Goal: Task Accomplishment & Management: Use online tool/utility

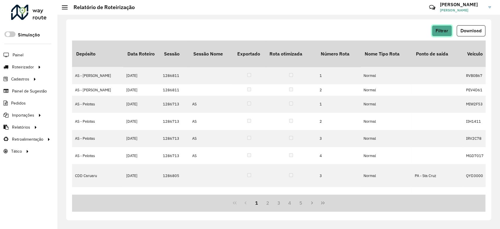
click at [440, 29] on span "Filtrar" at bounding box center [442, 30] width 13 height 5
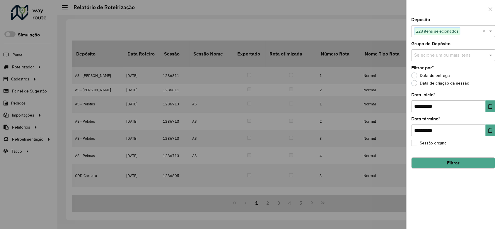
click at [465, 163] on button "Filtrar" at bounding box center [453, 162] width 84 height 11
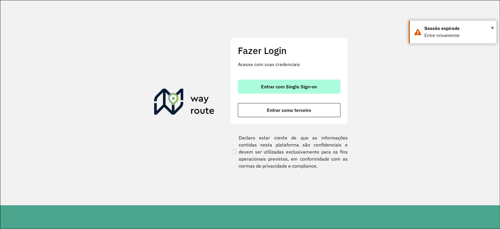
click at [298, 88] on span "Entrar com Single Sign-on" at bounding box center [289, 86] width 56 height 5
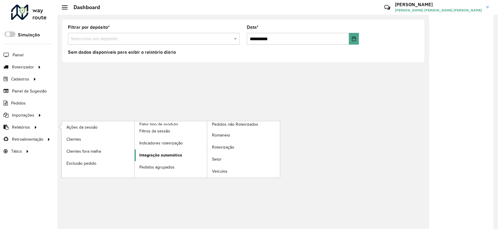
click at [156, 155] on span "Integração automática" at bounding box center [160, 155] width 43 height 6
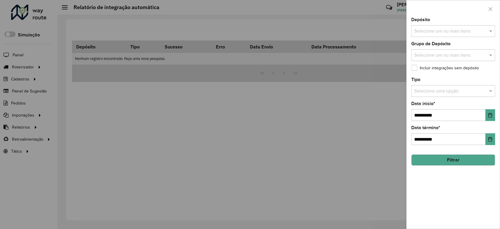
click at [441, 30] on input "text" at bounding box center [450, 31] width 75 height 7
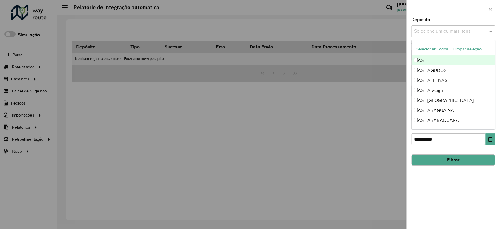
click at [440, 51] on button "Selecionar Todos" at bounding box center [432, 49] width 37 height 9
click at [436, 20] on div "Depósito Selecione um ou mais itens 228 itens selecionados ×" at bounding box center [453, 27] width 84 height 19
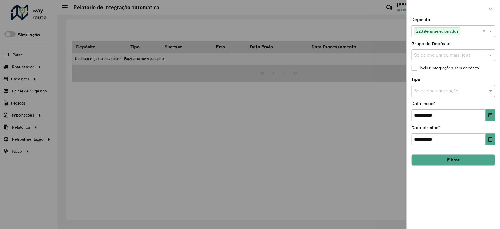
click at [447, 92] on input "text" at bounding box center [447, 91] width 66 height 7
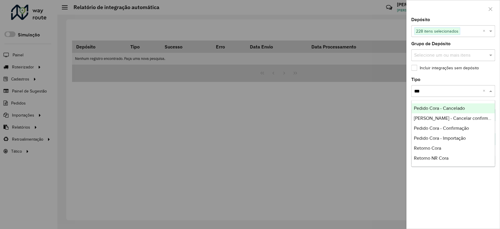
type input "****"
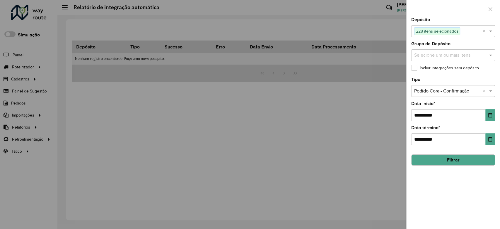
click at [446, 164] on button "Filtrar" at bounding box center [453, 159] width 84 height 11
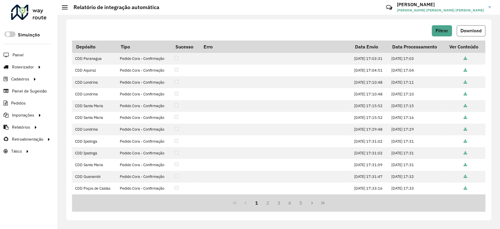
click at [461, 34] on button "Download" at bounding box center [471, 30] width 29 height 11
click at [436, 26] on button "Filtrar" at bounding box center [442, 30] width 20 height 11
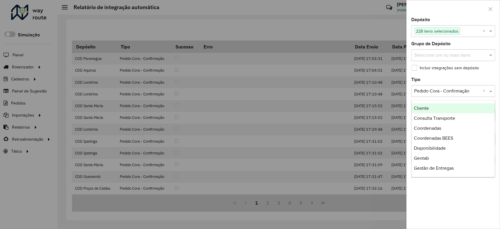
click at [434, 93] on input "text" at bounding box center [447, 91] width 66 height 7
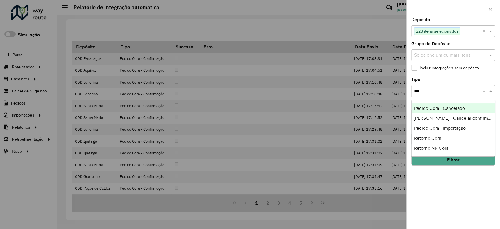
type input "****"
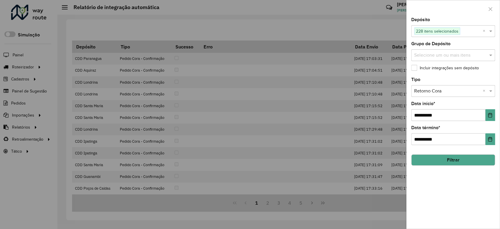
click at [433, 163] on button "Filtrar" at bounding box center [453, 159] width 84 height 11
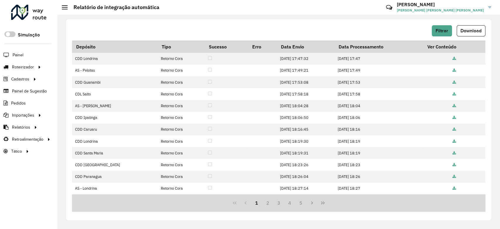
click at [467, 31] on span "Download" at bounding box center [471, 30] width 21 height 5
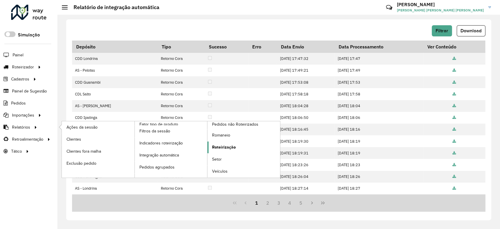
click at [216, 145] on span "Roteirização" at bounding box center [224, 147] width 24 height 6
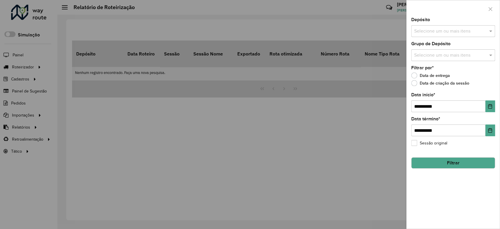
click at [437, 29] on input "text" at bounding box center [450, 31] width 75 height 7
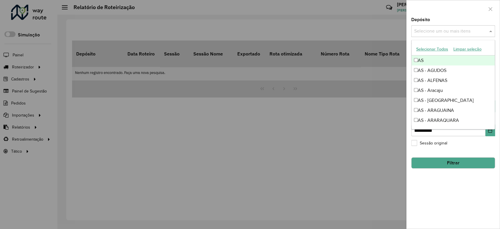
click at [426, 46] on button "Selecionar Todos" at bounding box center [432, 49] width 37 height 9
click at [434, 16] on div at bounding box center [453, 8] width 93 height 17
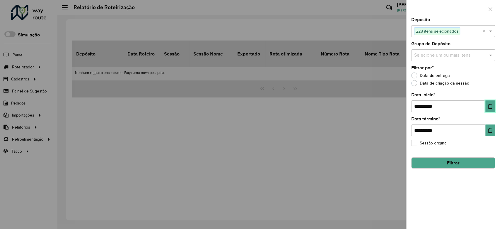
click at [491, 105] on icon "Choose Date" at bounding box center [490, 106] width 5 height 5
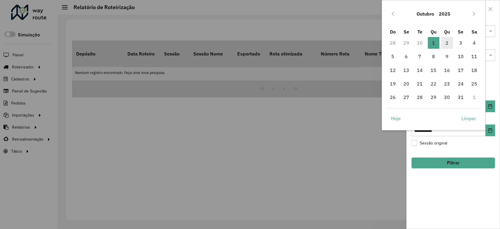
click at [450, 39] on span "2" at bounding box center [447, 43] width 12 height 12
type input "**********"
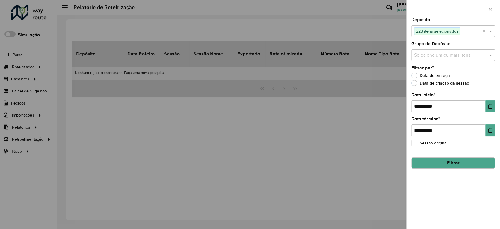
click at [461, 161] on button "Filtrar" at bounding box center [453, 162] width 84 height 11
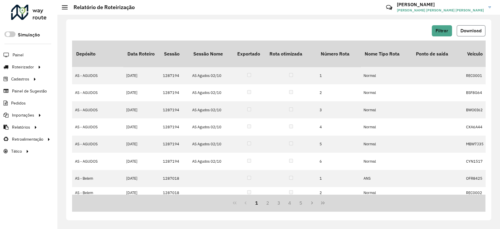
click at [472, 29] on span "Download" at bounding box center [471, 30] width 21 height 5
click at [81, 67] on span "Entregas" at bounding box center [75, 67] width 17 height 6
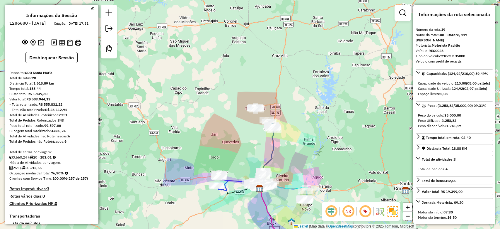
select select "**********"
click at [50, 159] on strong "183,01" at bounding box center [45, 157] width 11 height 4
copy strong "183,01"
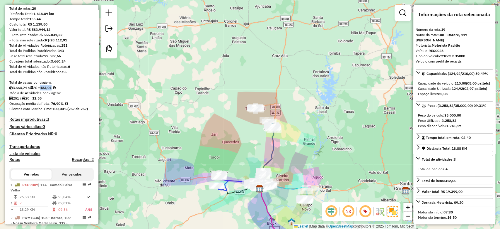
scroll to position [110, 0]
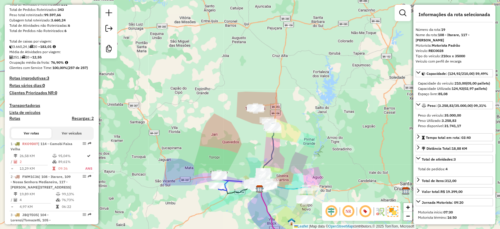
click at [58, 70] on strong "100,00%" at bounding box center [59, 67] width 15 height 4
click at [57, 70] on strong "100,00%" at bounding box center [59, 67] width 15 height 4
click at [60, 64] on strong "76,90%" at bounding box center [57, 62] width 13 height 4
click at [58, 64] on strong "76,90%" at bounding box center [57, 62] width 13 height 4
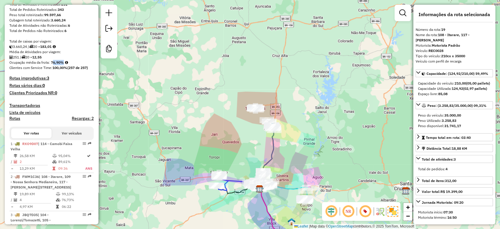
click at [58, 64] on strong "76,90%" at bounding box center [57, 62] width 13 height 4
copy strong "76,90"
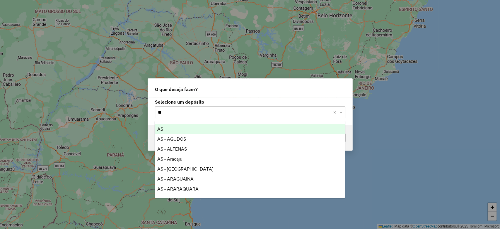
type input "***"
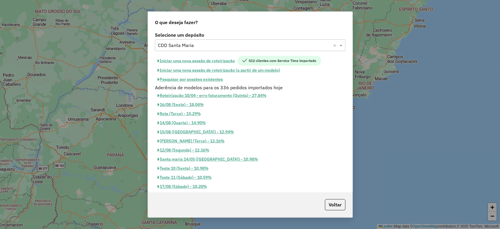
click at [176, 59] on button "Iniciar uma nova sessão de roteirização" at bounding box center [196, 61] width 83 height 10
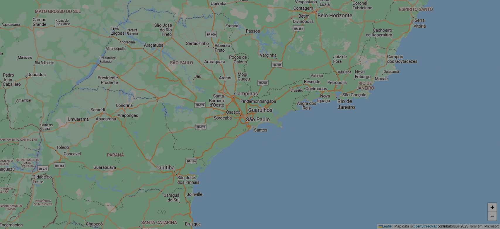
select select "*"
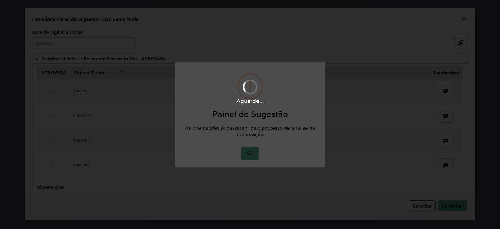
click at [249, 151] on div "Aguarde..." at bounding box center [250, 114] width 500 height 229
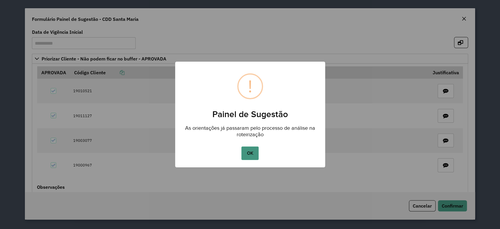
click at [247, 154] on button "OK" at bounding box center [249, 152] width 17 height 13
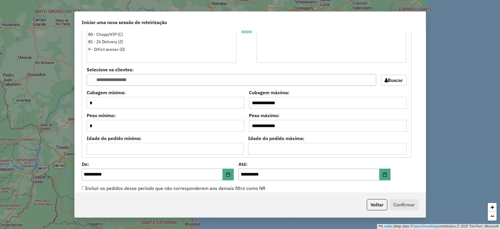
scroll to position [612, 0]
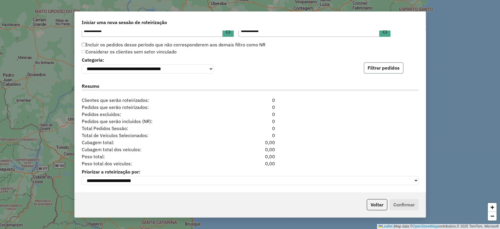
click at [387, 64] on button "Filtrar pedidos" at bounding box center [384, 67] width 40 height 11
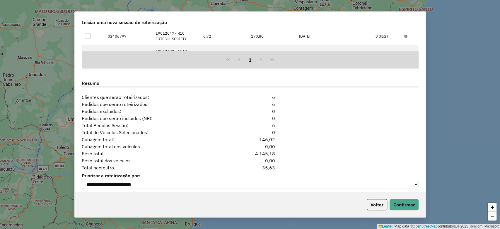
scroll to position [740, 0]
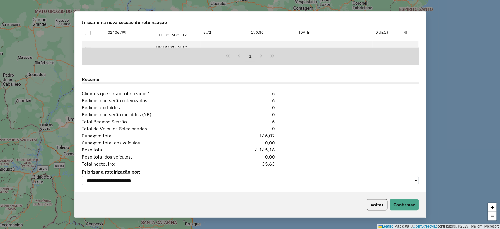
click at [268, 160] on div "35,63" at bounding box center [250, 163] width 57 height 7
copy div "35,63"
click at [377, 206] on button "Voltar" at bounding box center [377, 204] width 21 height 11
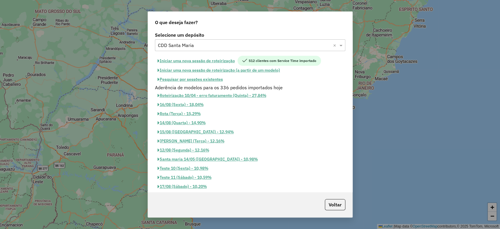
scroll to position [729, 0]
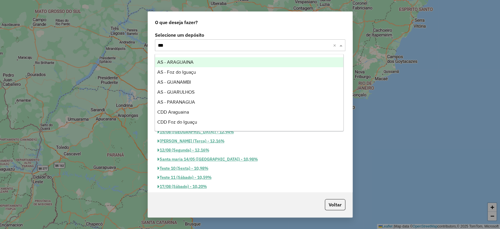
type input "****"
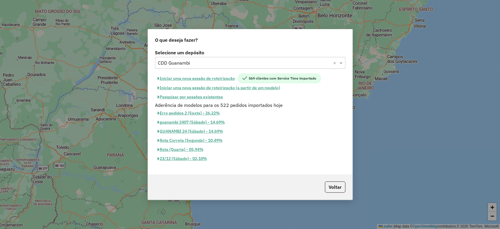
click at [197, 78] on button "Iniciar uma nova sessão de roteirização" at bounding box center [196, 78] width 83 height 10
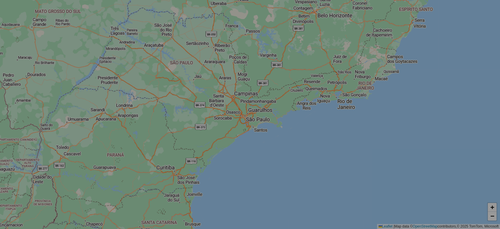
select select "*"
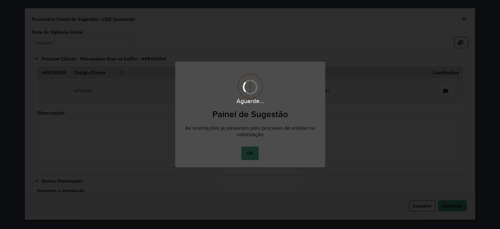
click at [249, 151] on div "Aguarde..." at bounding box center [250, 114] width 500 height 229
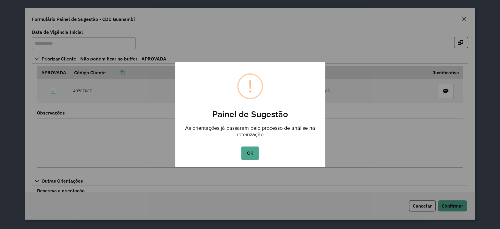
click at [249, 151] on button "OK" at bounding box center [249, 152] width 17 height 13
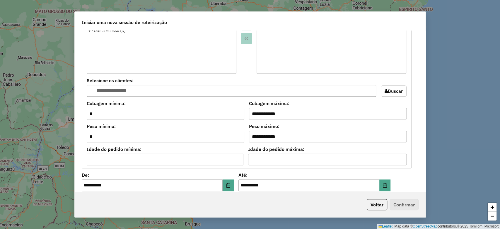
scroll to position [612, 0]
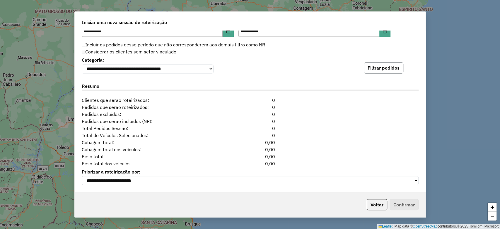
click at [389, 62] on button "Filtrar pedidos" at bounding box center [384, 67] width 40 height 11
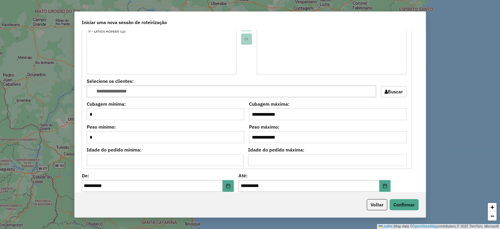
scroll to position [740, 0]
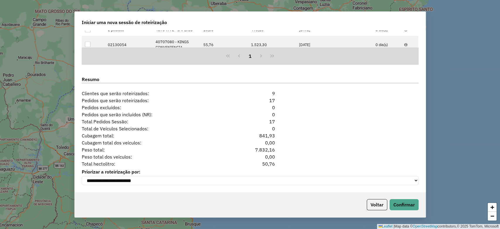
click at [269, 164] on div "50,76" at bounding box center [250, 163] width 57 height 7
copy div "50,76"
click at [370, 201] on button "Voltar" at bounding box center [377, 204] width 21 height 11
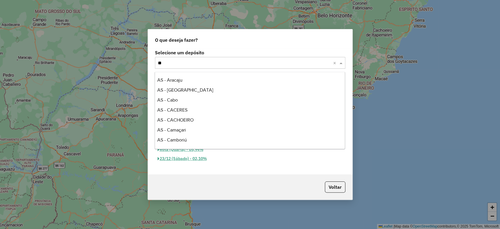
scroll to position [358, 0]
type input "****"
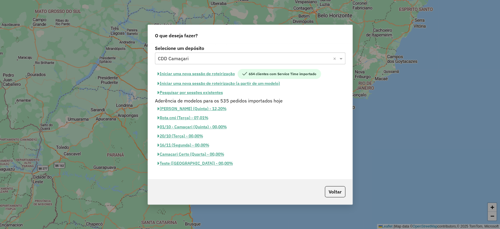
click at [206, 72] on button "Iniciar uma nova sessão de roteirização" at bounding box center [196, 74] width 83 height 10
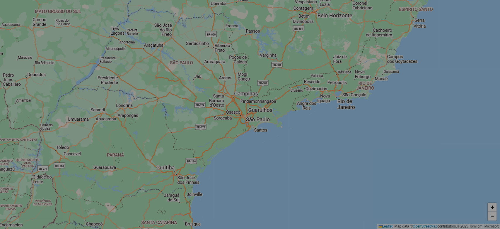
select select "*"
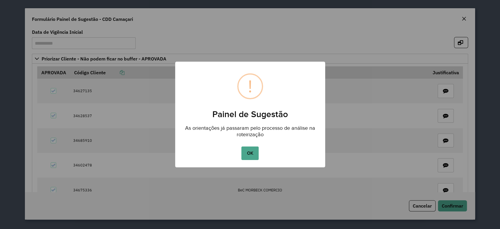
click at [254, 151] on button "OK" at bounding box center [249, 152] width 17 height 13
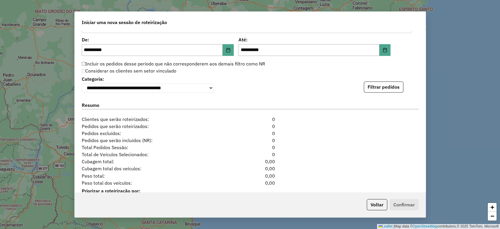
scroll to position [629, 0]
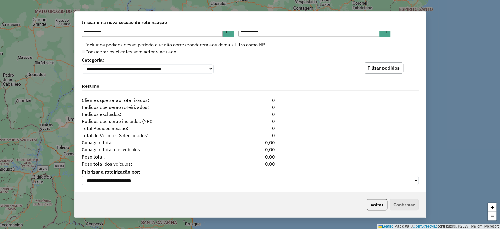
click at [398, 66] on button "Filtrar pedidos" at bounding box center [384, 67] width 40 height 11
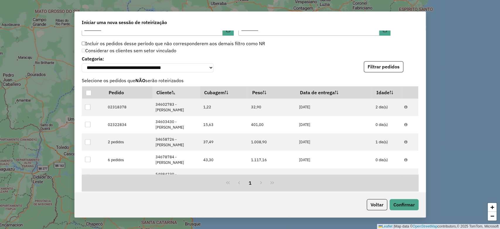
scroll to position [757, 0]
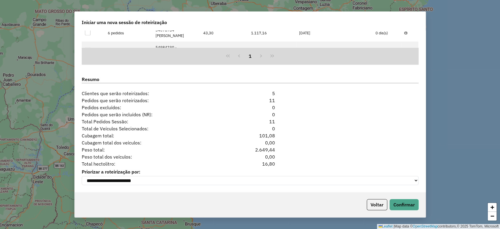
click at [262, 163] on div "16,80" at bounding box center [250, 163] width 57 height 7
copy div "16,80"
click at [373, 203] on button "Voltar" at bounding box center [377, 204] width 21 height 11
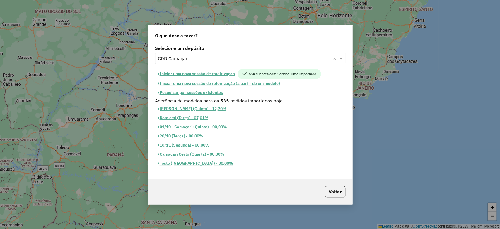
scroll to position [746, 0]
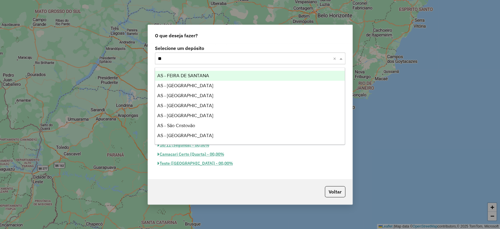
type input "***"
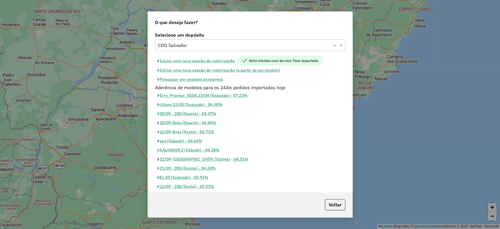
click at [184, 62] on button "Iniciar uma nova sessão de roteirização" at bounding box center [196, 61] width 83 height 10
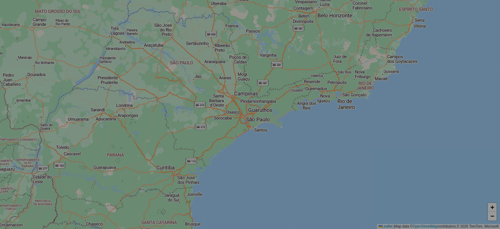
select select "*"
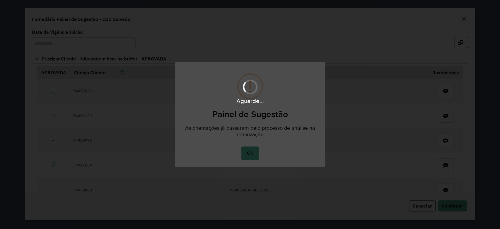
click at [250, 149] on div "Aguarde..." at bounding box center [250, 114] width 500 height 229
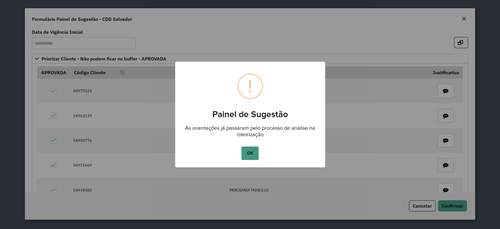
click at [248, 152] on button "OK" at bounding box center [249, 152] width 17 height 13
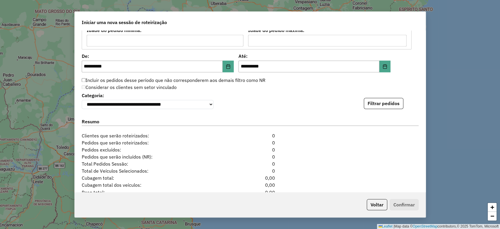
scroll to position [629, 0]
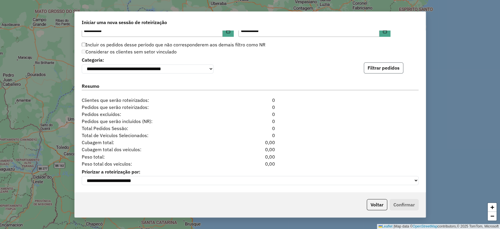
click at [392, 65] on button "Filtrar pedidos" at bounding box center [384, 67] width 40 height 11
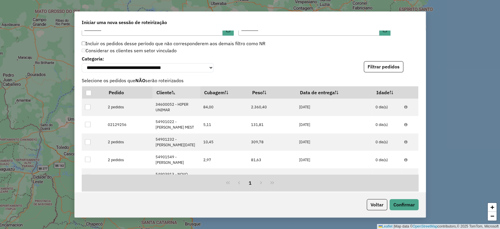
scroll to position [757, 0]
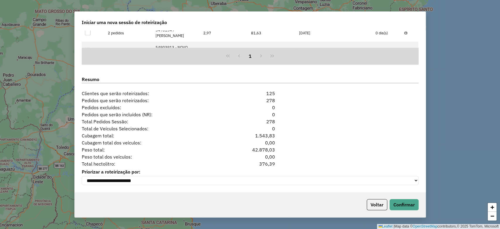
click at [266, 161] on div "376,39" at bounding box center [250, 163] width 57 height 7
copy div "376,39"
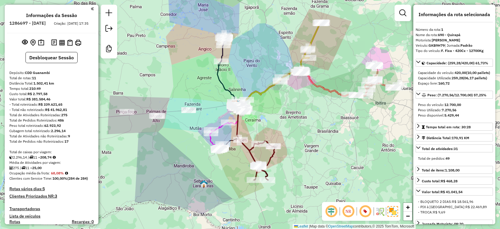
select select "**********"
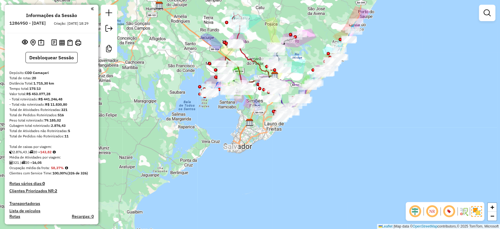
click at [45, 154] on strong "143,82" at bounding box center [45, 151] width 11 height 4
click at [47, 154] on strong "143,82" at bounding box center [45, 151] width 11 height 4
click at [51, 154] on strong "143,82" at bounding box center [45, 151] width 11 height 4
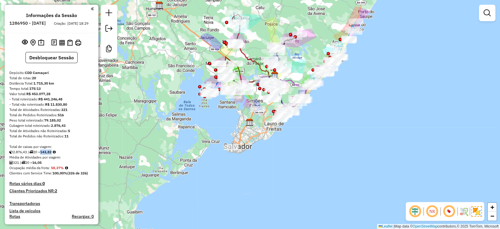
click at [51, 154] on strong "143,82" at bounding box center [45, 151] width 11 height 4
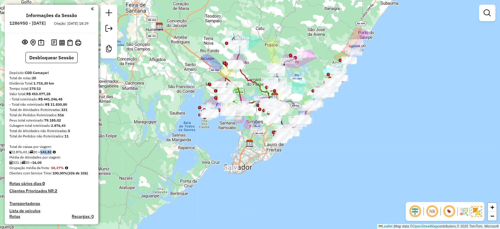
drag, startPoint x: 247, startPoint y: 122, endPoint x: 246, endPoint y: 140, distance: 18.8
click at [247, 142] on img at bounding box center [250, 143] width 8 height 8
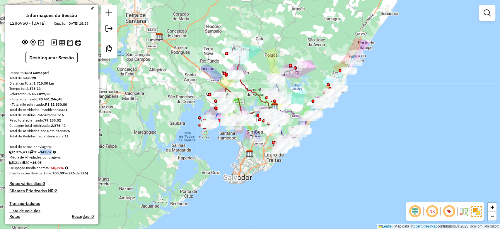
click at [246, 104] on div "Janela de atendimento Grade de atendimento Capacidade Transportadoras Veículos …" at bounding box center [250, 114] width 500 height 229
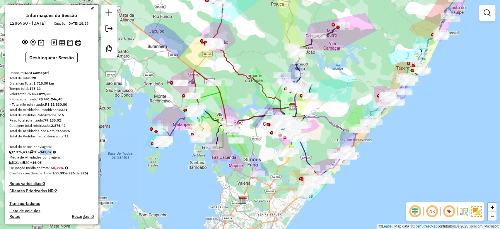
click at [253, 90] on div "Janela de atendimento Grade de atendimento Capacidade Transportadoras Veículos …" at bounding box center [250, 114] width 500 height 229
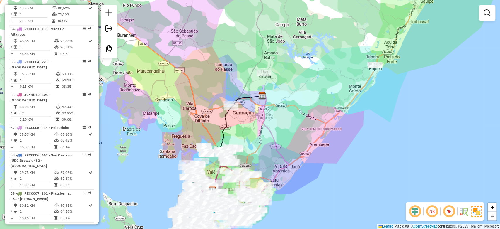
scroll to position [1952, 0]
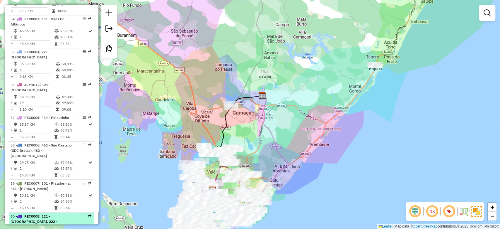
click at [55, 214] on span "| 221 - [GEOGRAPHIC_DATA], 222 - [GEOGRAPHIC_DATA], 223 - Stella Maris/ [GEOGRA…" at bounding box center [39, 224] width 57 height 20
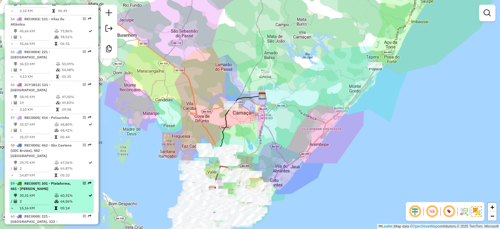
select select "*********"
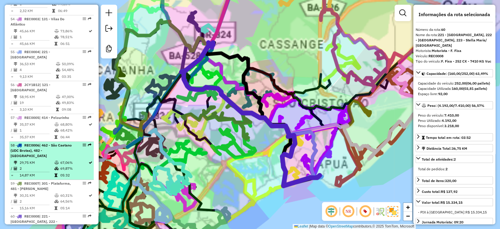
click at [54, 192] on td at bounding box center [57, 195] width 6 height 6
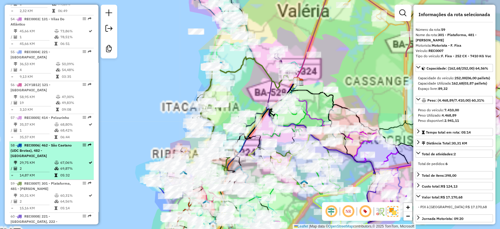
click at [51, 143] on span "| 462 - São Caetano (UDC Brotas), 482 - Lobato" at bounding box center [41, 150] width 61 height 15
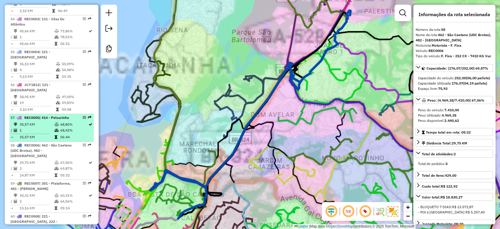
click at [49, 127] on td "1" at bounding box center [36, 130] width 35 height 6
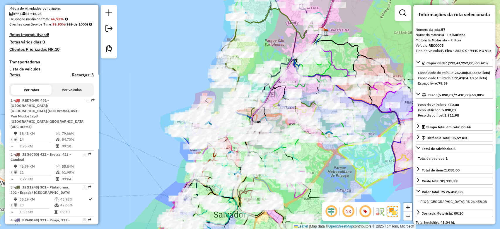
scroll to position [154, 0]
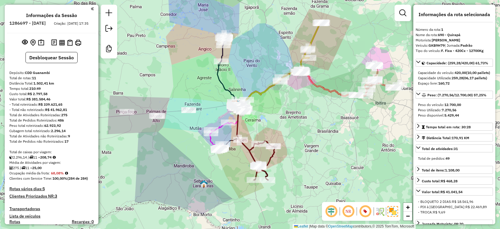
select select "**********"
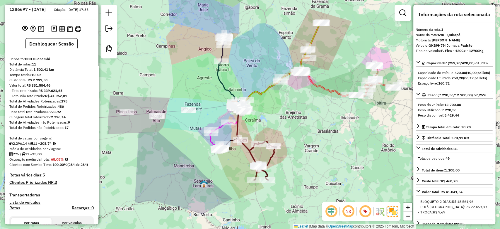
click at [36, 177] on h4 "Rotas vários dias: 5" at bounding box center [51, 174] width 84 height 5
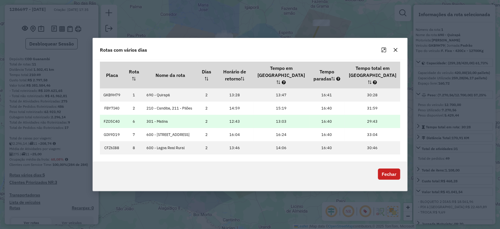
scroll to position [0, 0]
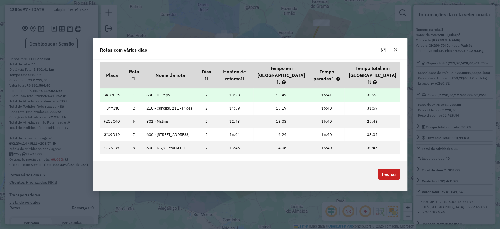
click at [118, 88] on td "GKB9H79" at bounding box center [112, 94] width 24 height 13
copy td "GKB9H79"
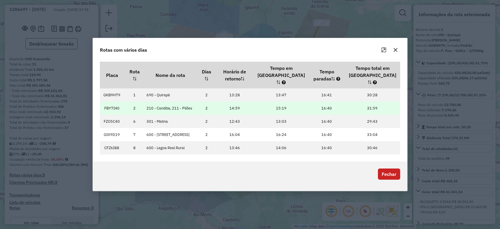
click at [112, 101] on td "FBY7I40" at bounding box center [112, 107] width 24 height 13
copy td "FBY7I40"
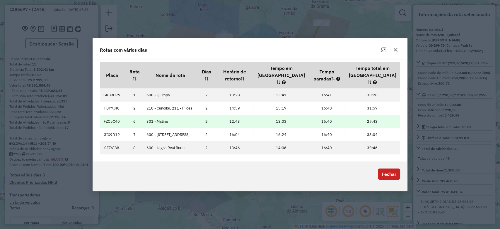
click at [112, 115] on td "FZO5C40" at bounding box center [112, 121] width 24 height 13
copy td "FZO5C40"
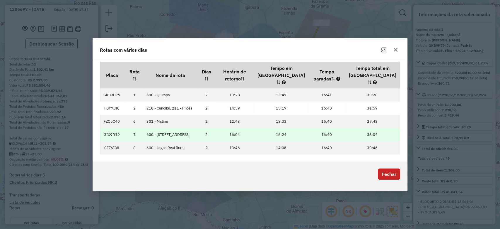
click at [111, 131] on td "GIX9D19" at bounding box center [112, 134] width 24 height 13
copy td "GIX9D19"
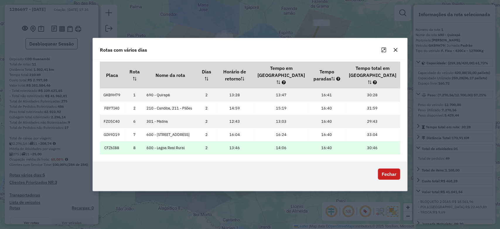
click at [110, 144] on td "CFZ6I88" at bounding box center [112, 147] width 24 height 13
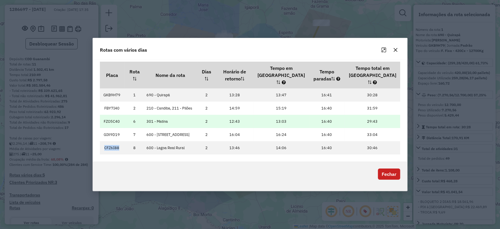
copy td "CFZ6I88"
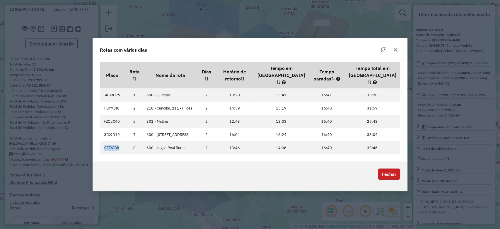
click at [394, 178] on button "Fechar" at bounding box center [389, 173] width 22 height 11
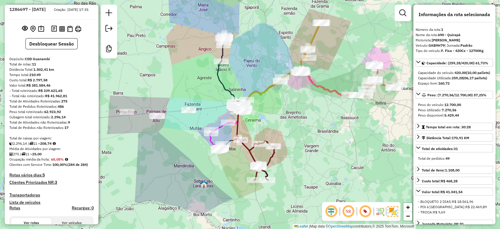
click at [86, 55] on div "Informações da Sessão 1286697 - [DATE] Criação: [DATE] 17:35 Desbloquear Sessão…" at bounding box center [52, 114] width 94 height 219
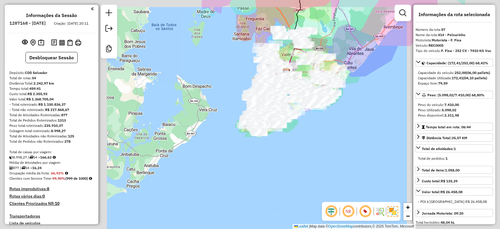
select select "*********"
drag, startPoint x: 0, startPoint y: 0, endPoint x: 214, endPoint y: 97, distance: 234.7
click at [213, 92] on div "Janela de atendimento Grade de atendimento Capacidade Transportadoras Veículos …" at bounding box center [250, 114] width 500 height 229
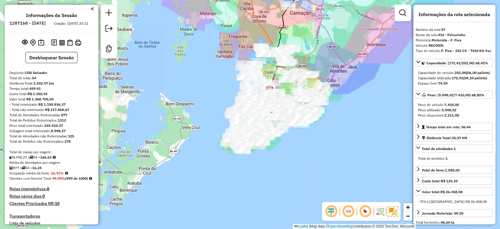
scroll to position [154, 0]
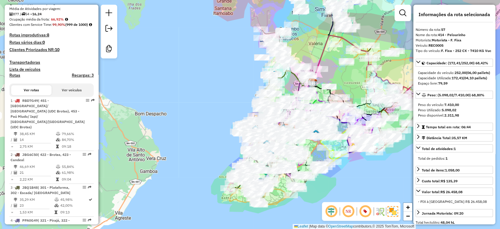
drag, startPoint x: 246, startPoint y: 102, endPoint x: 199, endPoint y: 99, distance: 47.6
click at [199, 99] on div "Janela de atendimento Grade de atendimento Capacidade Transportadoras Veículos …" at bounding box center [250, 114] width 500 height 229
